Goal: Transaction & Acquisition: Purchase product/service

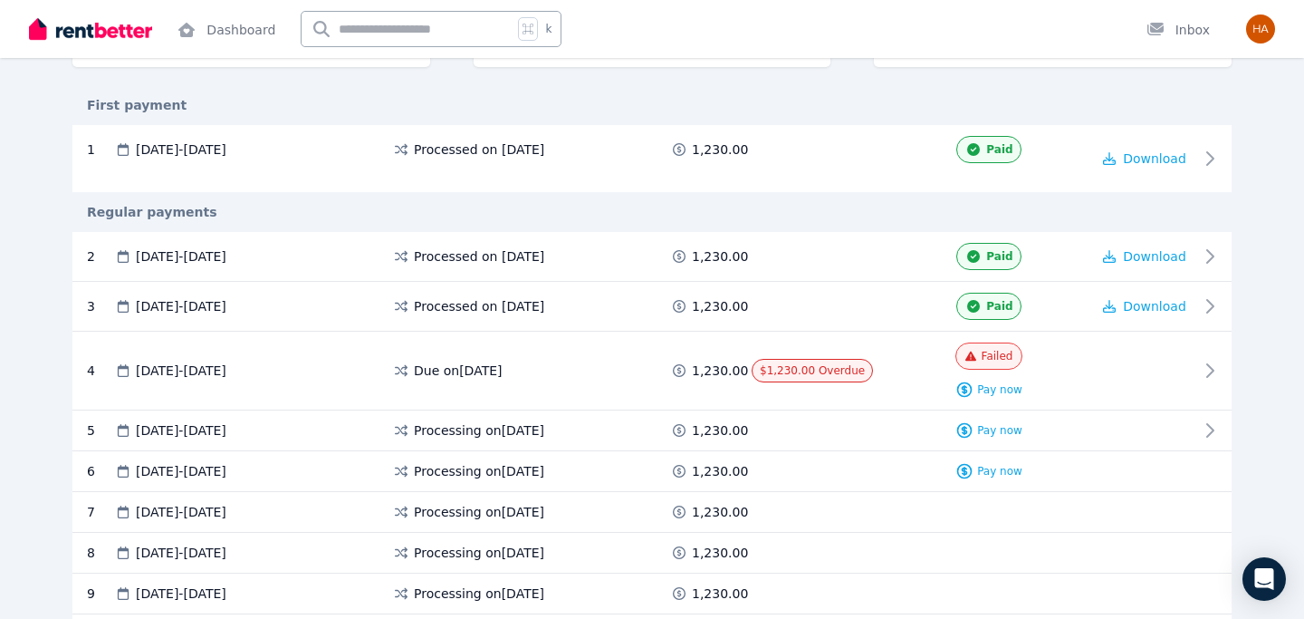
scroll to position [394, 0]
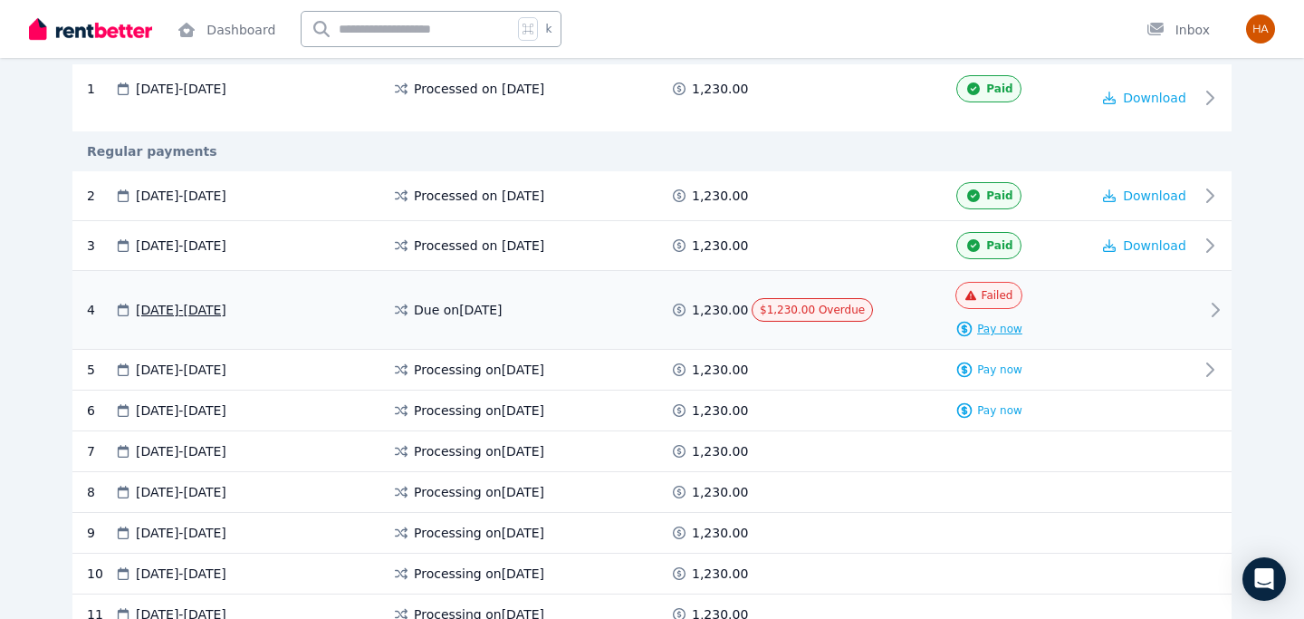
click at [1011, 331] on span "Pay now" at bounding box center [999, 328] width 45 height 14
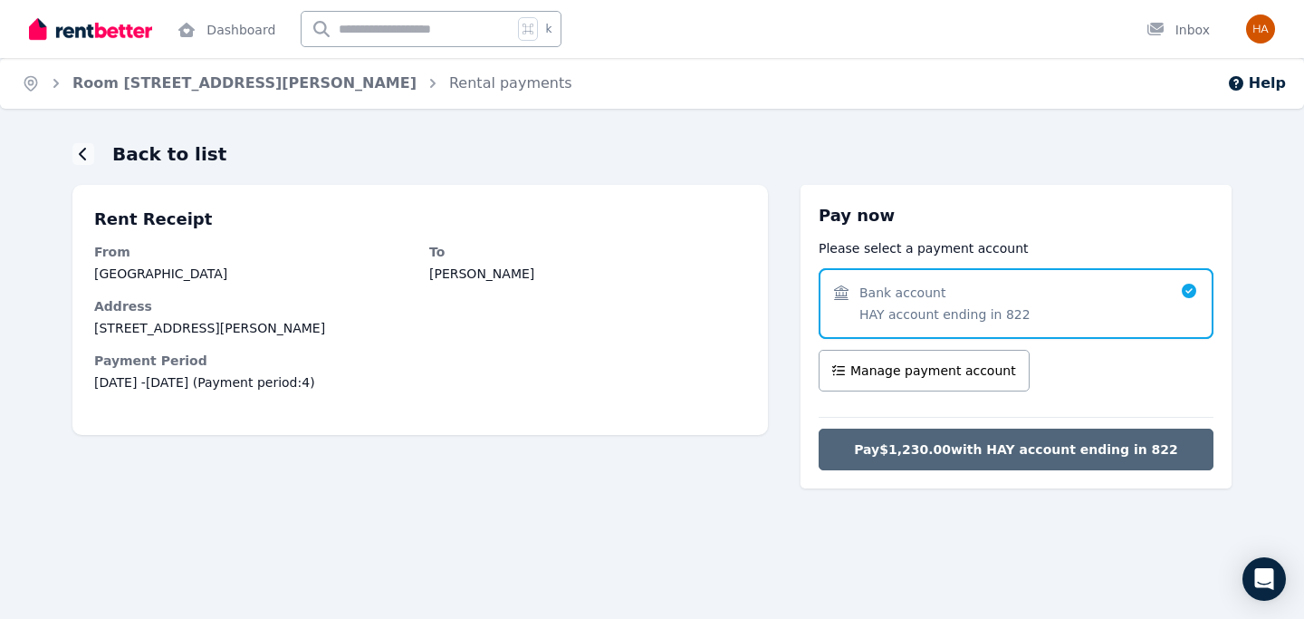
click at [983, 446] on span "Pay $1,230.00 with HAY account ending in 822" at bounding box center [1016, 449] width 324 height 18
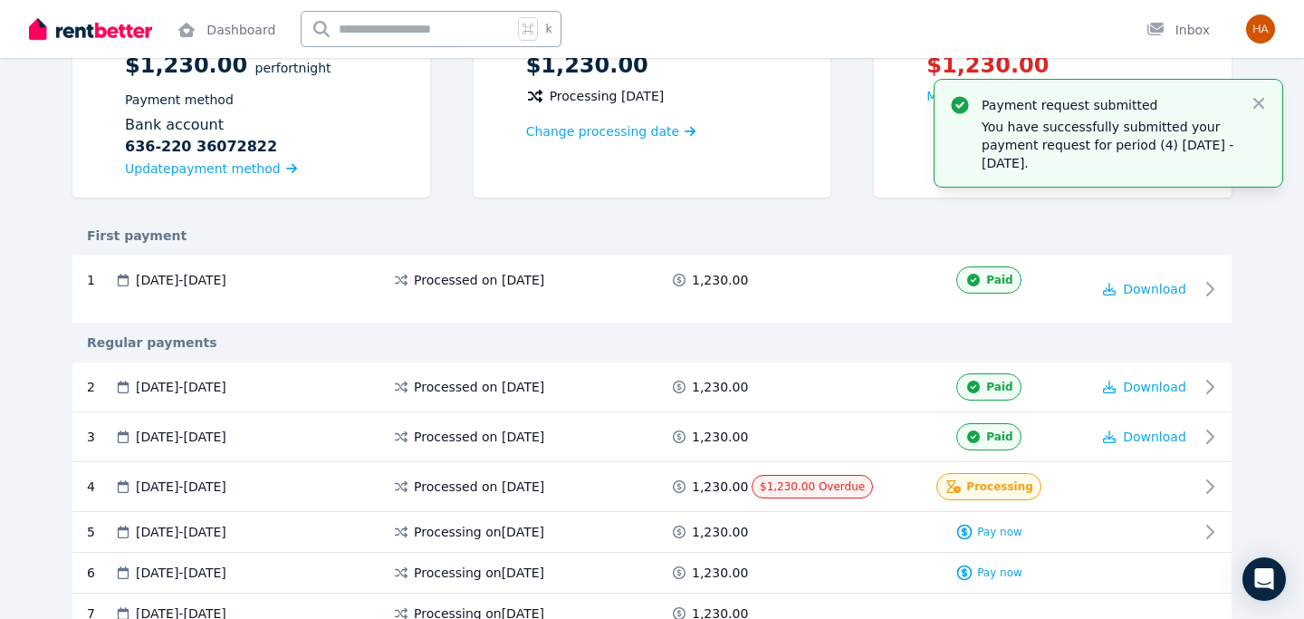
scroll to position [274, 0]
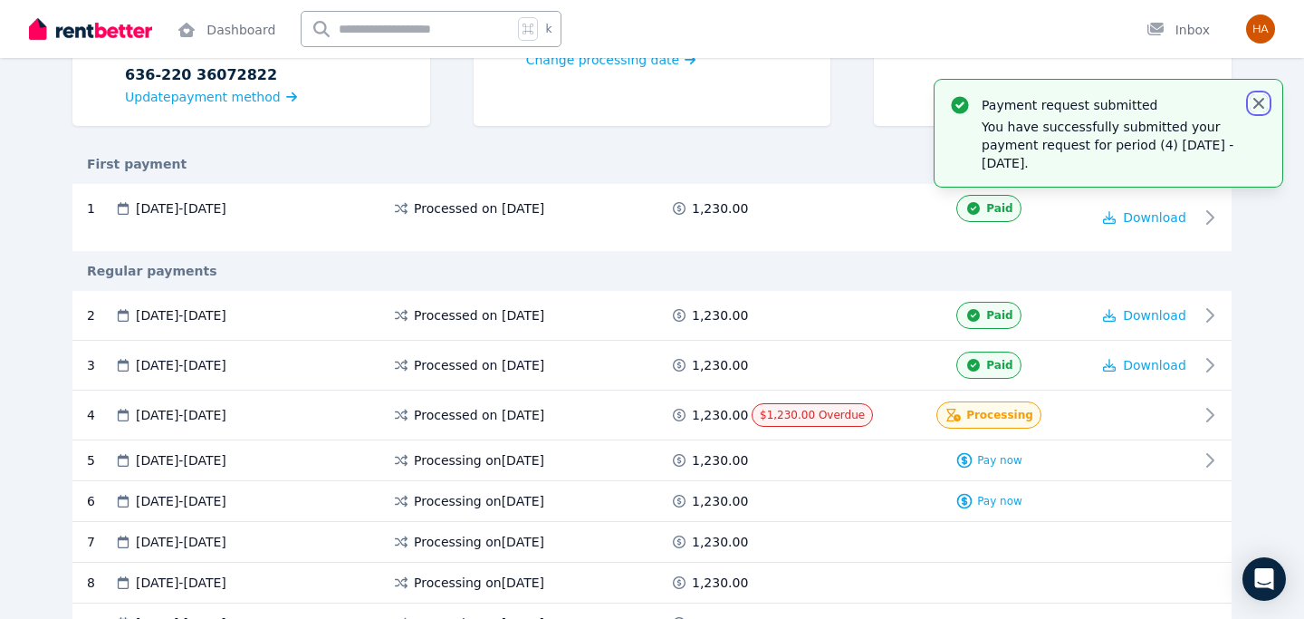
click at [1260, 107] on icon "button" at bounding box center [1259, 103] width 18 height 18
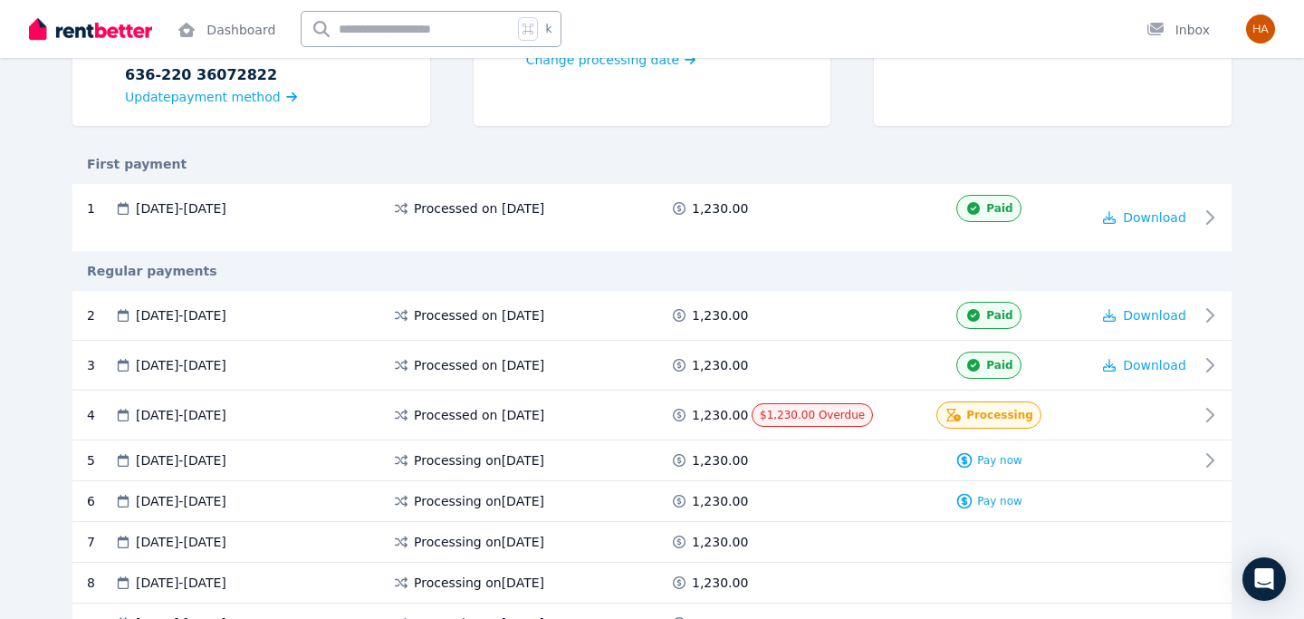
click at [1253, 178] on div "Rental payments Export schedule Rent $1,230.00 per Fortnight Payment method Ban…" at bounding box center [652, 408] width 1304 height 1090
click at [1252, 205] on div "Rental payments Export schedule Rent $1,230.00 per Fortnight Payment method Ban…" at bounding box center [652, 408] width 1304 height 1090
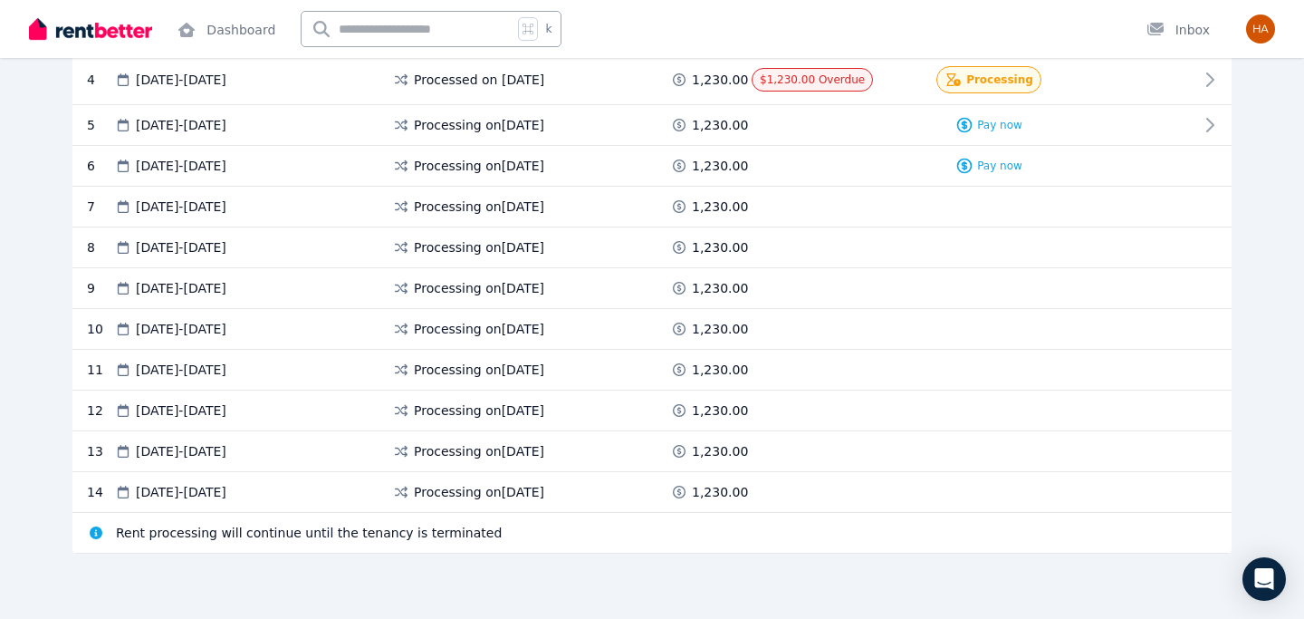
scroll to position [0, 0]
